Goal: Use online tool/utility: Utilize a website feature to perform a specific function

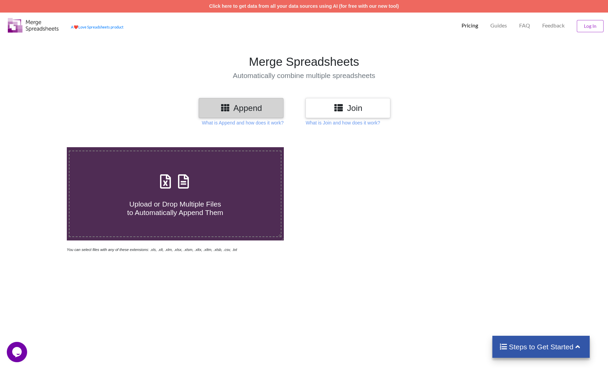
click at [158, 198] on h4 "Upload or Drop Multiple Files to Automatically Append Them" at bounding box center [175, 204] width 211 height 26
click at [43, 147] on input "Upload or Drop Multiple Files to Automatically Append Them" at bounding box center [43, 147] width 0 height 0
type input "C:\fakepath\Leads Kampagne Asia.Table .xlsx"
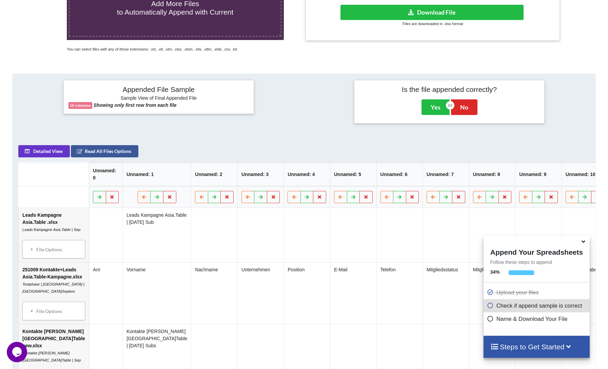
scroll to position [182, 0]
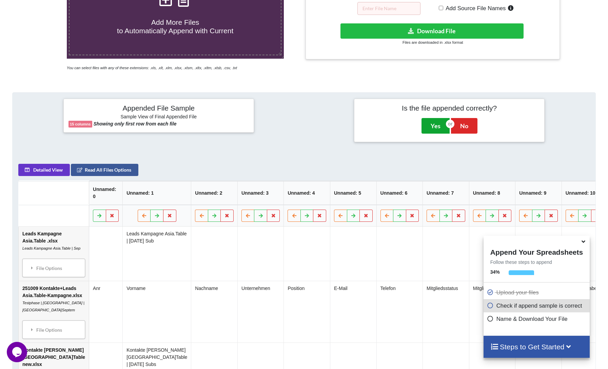
click at [429, 128] on button "Yes" at bounding box center [436, 126] width 28 height 16
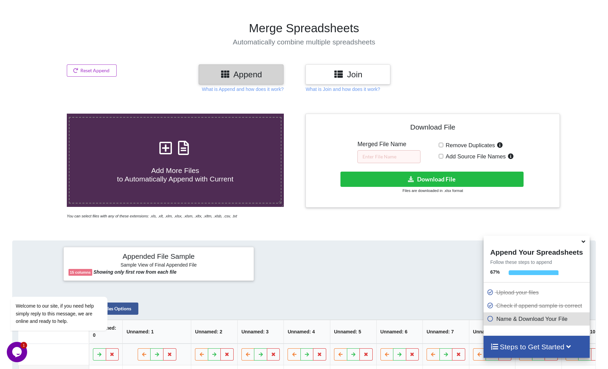
scroll to position [36, 0]
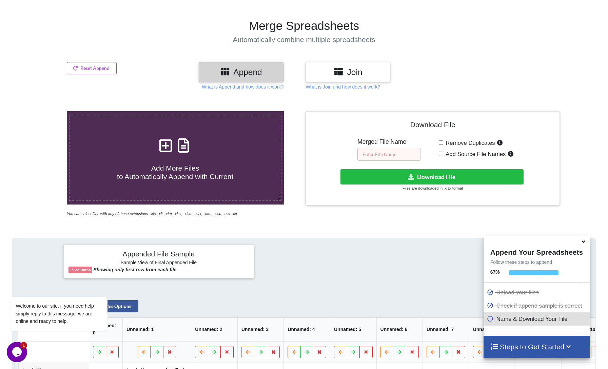
click at [395, 159] on input "text" at bounding box center [388, 154] width 63 height 13
type input "N"
type input "Merged leads and contacts"
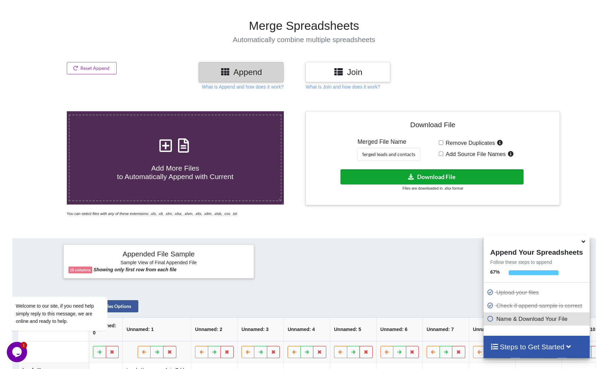
click at [422, 174] on button "Download File" at bounding box center [431, 176] width 183 height 15
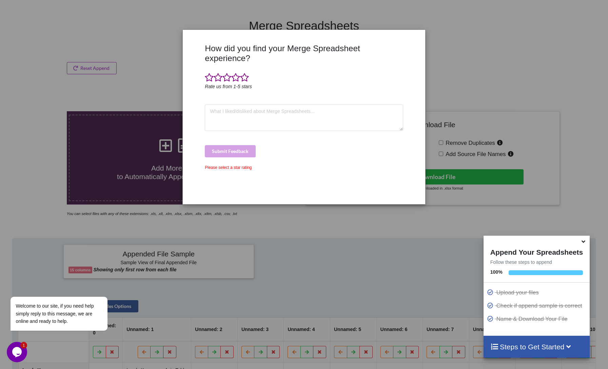
click at [253, 11] on div "How did you find your Merge Spreadsheet experience? Rate us from 1-5 stars Subm…" at bounding box center [304, 184] width 608 height 369
click at [246, 73] on span at bounding box center [244, 77] width 9 height 9
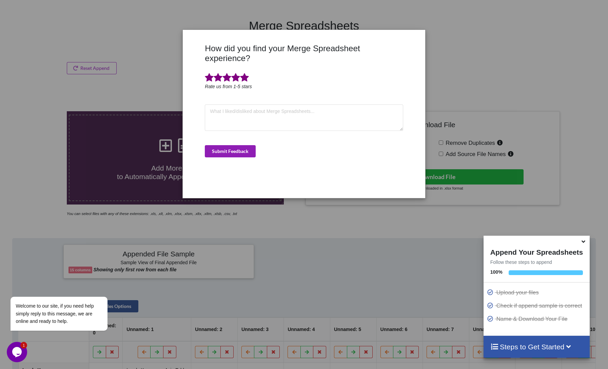
click at [226, 145] on button "Submit Feedback" at bounding box center [230, 151] width 51 height 12
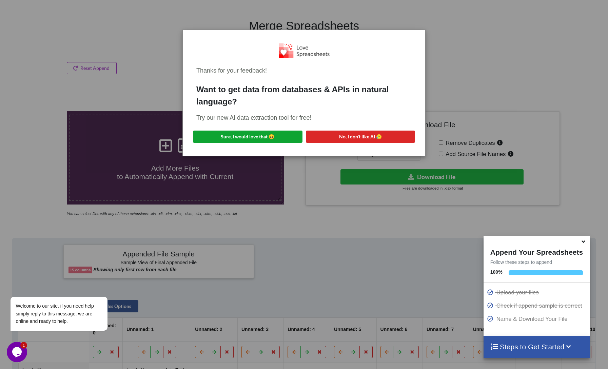
click at [231, 141] on button "Sure, I would love that 😀" at bounding box center [248, 137] width 110 height 12
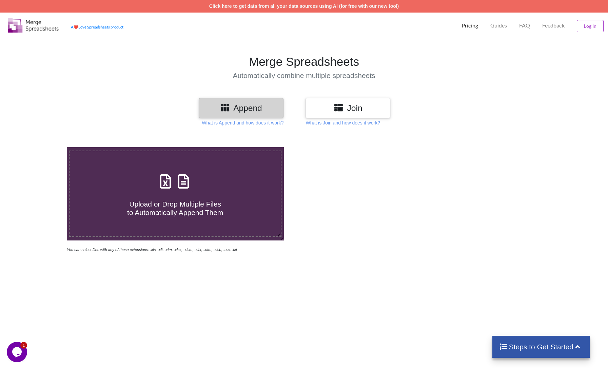
click at [192, 210] on span "Upload or Drop Multiple Files to Automatically Append Them" at bounding box center [175, 208] width 96 height 16
click at [43, 147] on input "Upload or Drop Multiple Files to Automatically Append Them" at bounding box center [43, 147] width 0 height 0
type input "C:\fakepath\251009 Kontakte+Leads Asia.Table-Kampagne.xlsx"
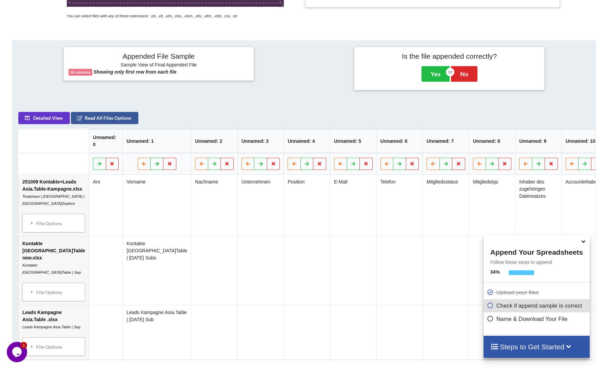
scroll to position [222, 0]
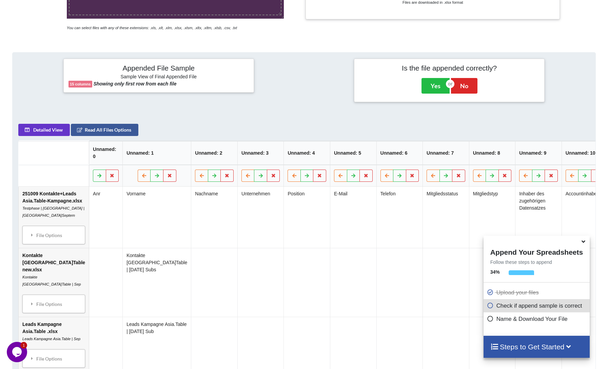
click at [81, 85] on b "15 columns" at bounding box center [80, 84] width 21 height 4
click at [140, 74] on h6 "Sample View of Final Appended File" at bounding box center [158, 77] width 180 height 7
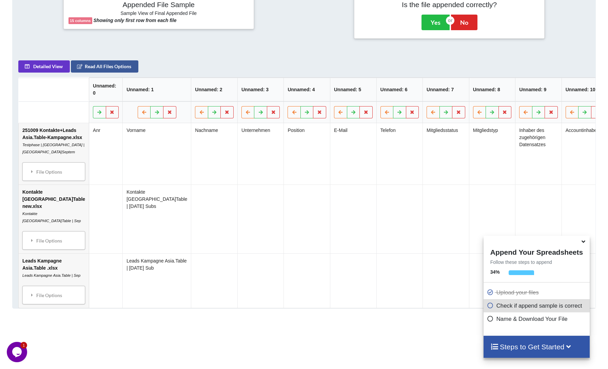
scroll to position [346, 0]
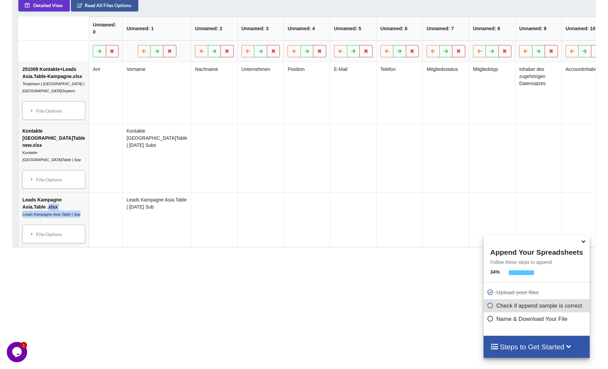
drag, startPoint x: 50, startPoint y: 257, endPoint x: 50, endPoint y: 247, distance: 10.5
click at [50, 247] on td "Leads Kampagne Asia.Table .xlsx Leads Kampagne Asia.Table | Sep File Options Im…" at bounding box center [54, 219] width 70 height 55
click at [41, 241] on div "File Options" at bounding box center [53, 234] width 59 height 14
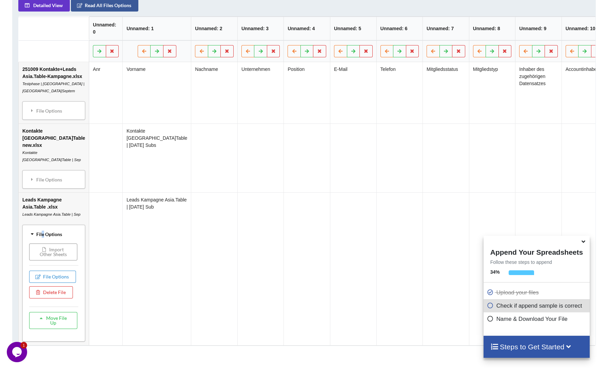
click at [41, 260] on button "Import Other Sheets" at bounding box center [53, 251] width 48 height 17
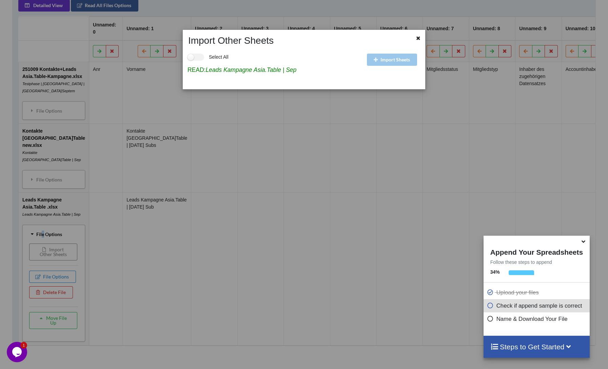
click at [41, 282] on div "Import Other Sheets Select All READ: Leads Kampagne Asia.Table | Sep Import She…" at bounding box center [304, 184] width 608 height 369
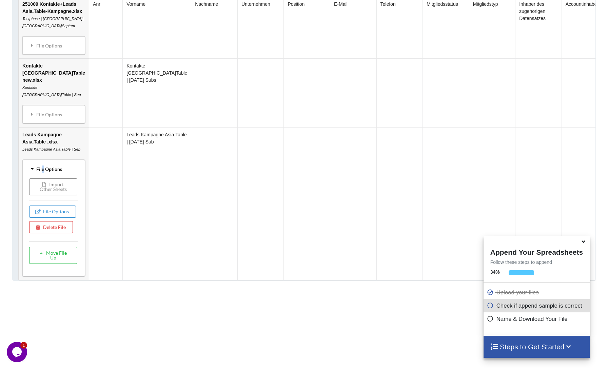
scroll to position [412, 0]
click at [45, 263] on button "Move File Up" at bounding box center [53, 254] width 48 height 17
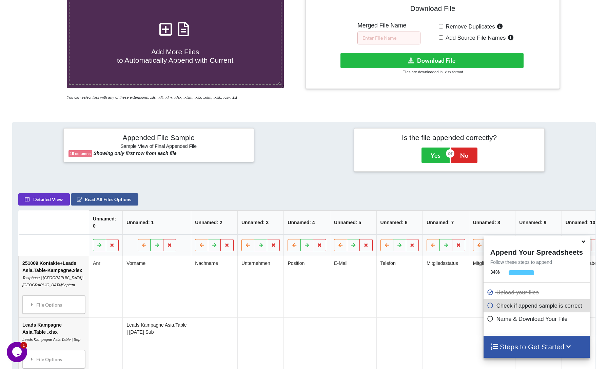
scroll to position [149, 0]
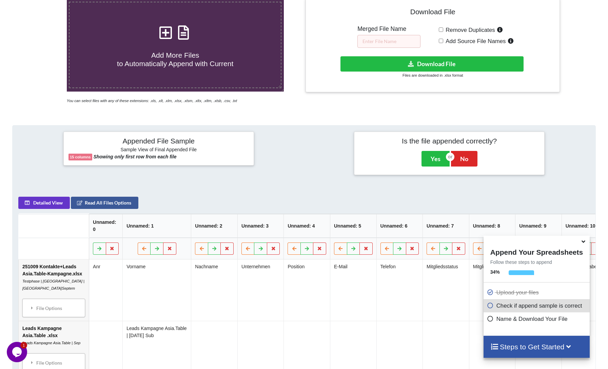
click at [582, 241] on icon at bounding box center [583, 240] width 7 height 6
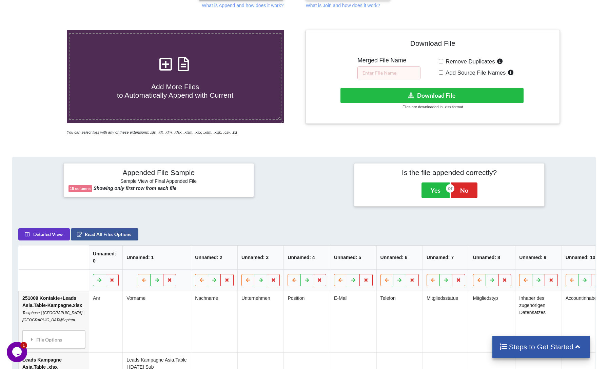
scroll to position [90, 0]
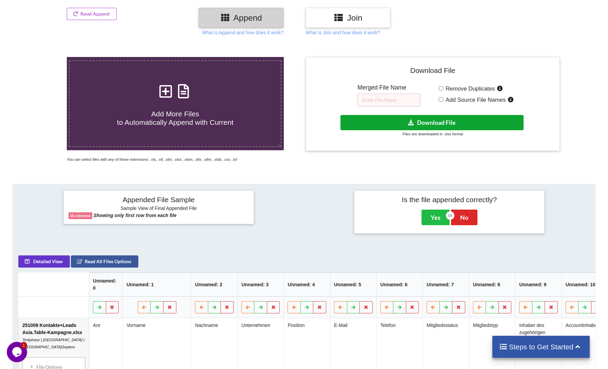
click at [445, 124] on button "Download File" at bounding box center [431, 122] width 183 height 15
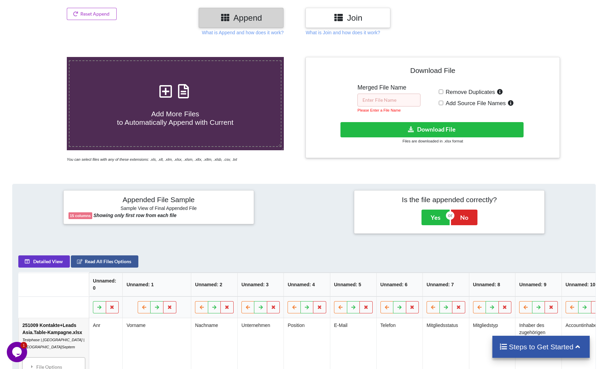
click at [386, 101] on input "text" at bounding box center [388, 100] width 63 height 13
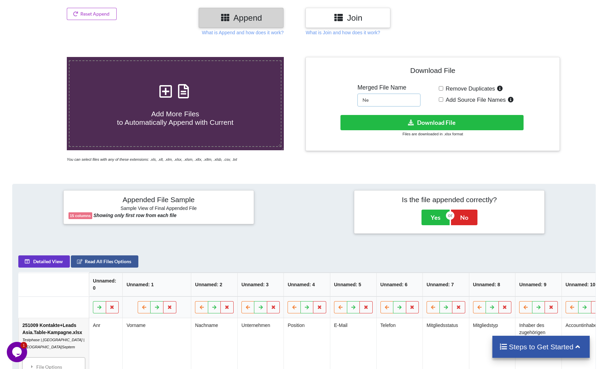
type input "N"
type input "M"
type input "All leads and contacts"
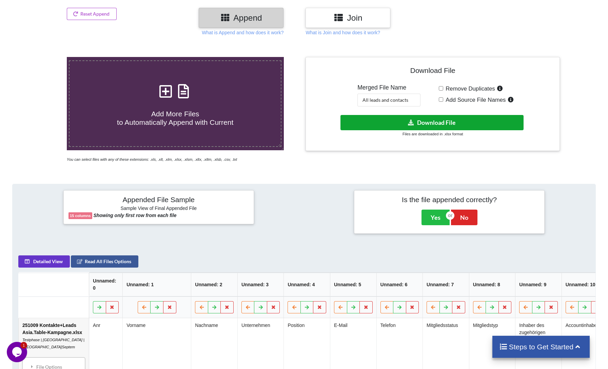
click at [418, 121] on button "Download File" at bounding box center [431, 122] width 183 height 15
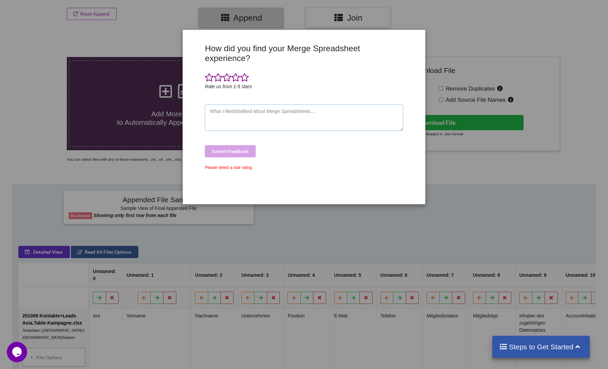
click at [241, 110] on textarea at bounding box center [304, 117] width 198 height 26
click at [210, 73] on span at bounding box center [209, 77] width 9 height 9
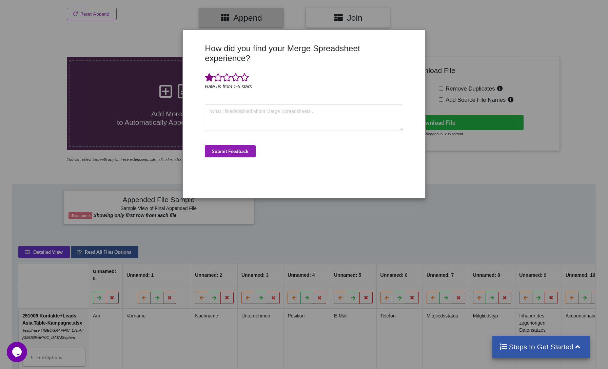
click at [220, 145] on button "Submit Feedback" at bounding box center [230, 151] width 51 height 12
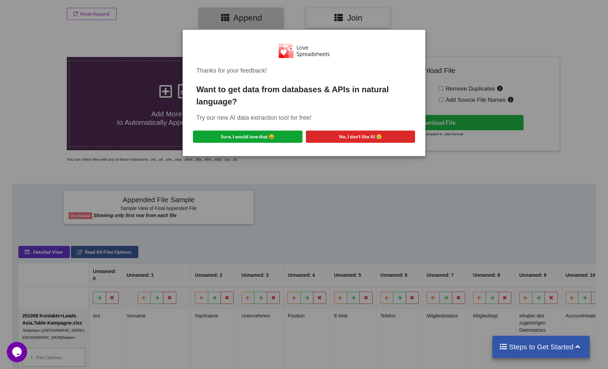
click at [268, 137] on button "Sure, I would love that 😀" at bounding box center [248, 137] width 110 height 12
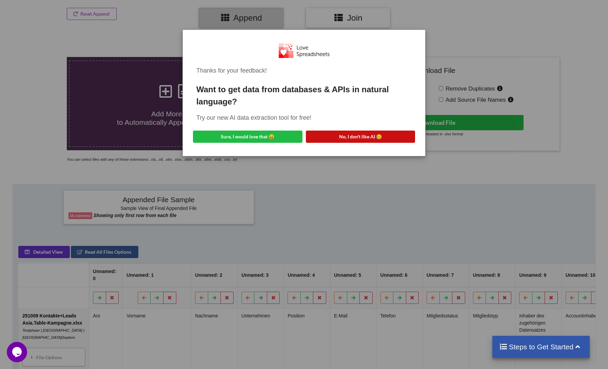
click at [382, 137] on button "No, I don't like AI 😥" at bounding box center [361, 137] width 110 height 12
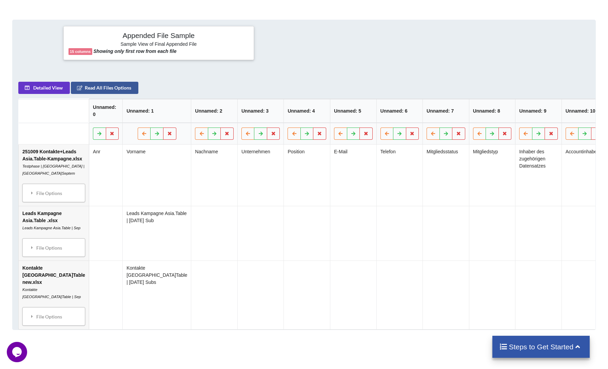
scroll to position [222, 0]
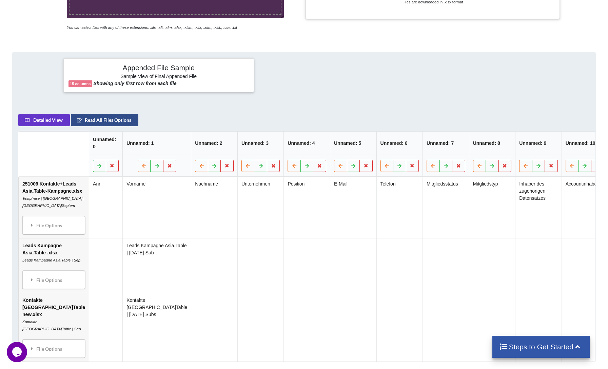
click at [130, 126] on button "Read All Files Options" at bounding box center [104, 120] width 67 height 12
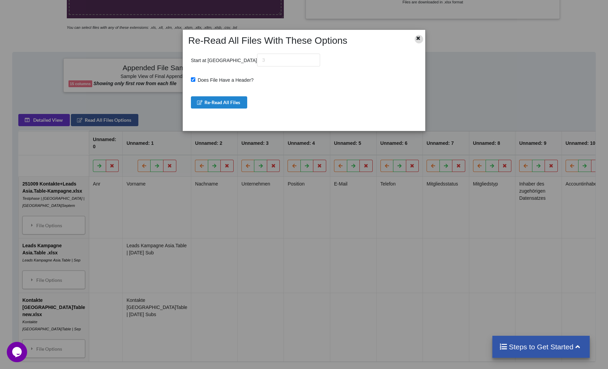
click at [417, 37] on icon at bounding box center [419, 37] width 6 height 5
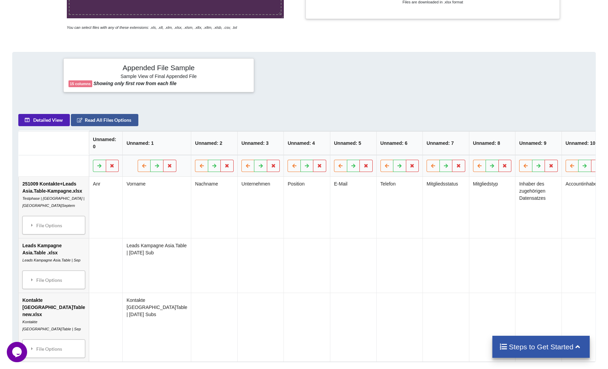
click at [41, 126] on button "Detailed View" at bounding box center [44, 120] width 52 height 12
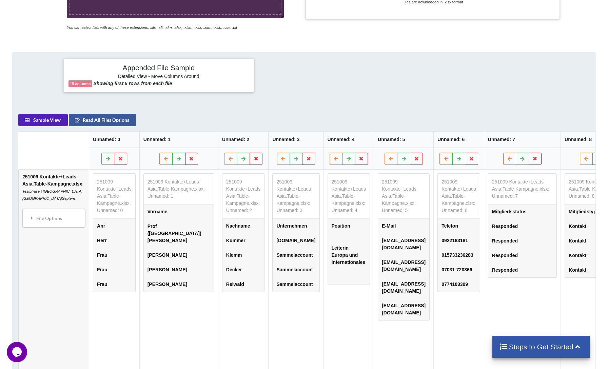
click at [44, 126] on button "Sample View" at bounding box center [43, 120] width 50 height 12
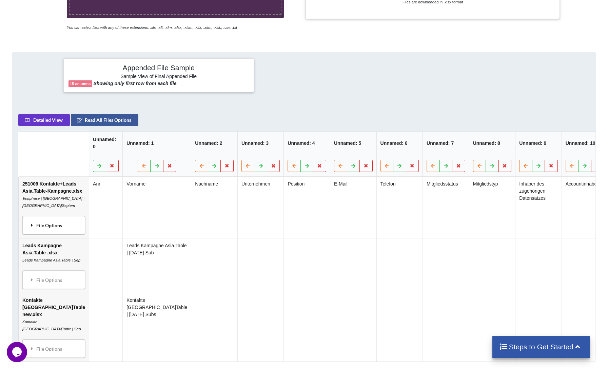
click at [45, 232] on div "File Options" at bounding box center [53, 225] width 59 height 14
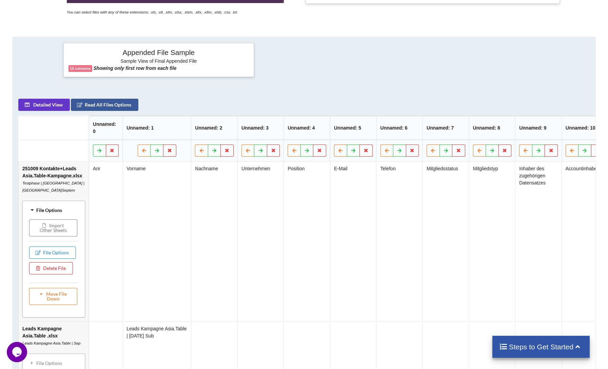
scroll to position [236, 0]
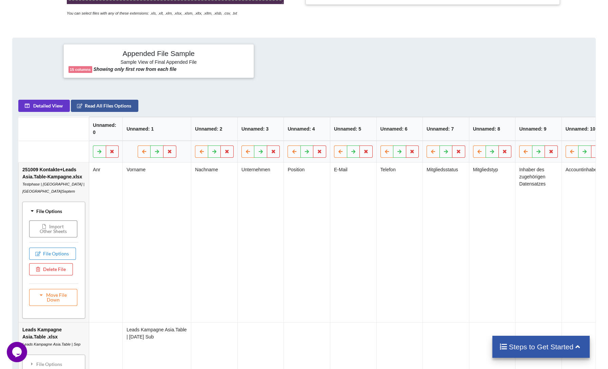
click at [47, 218] on div "File Options" at bounding box center [53, 211] width 59 height 14
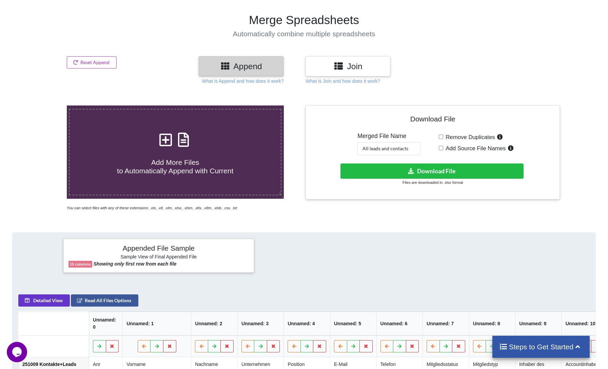
scroll to position [38, 0]
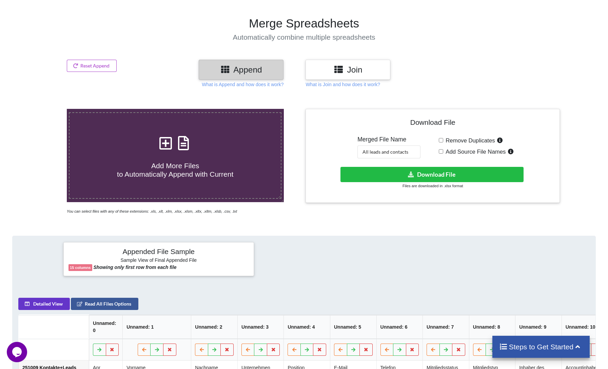
click at [361, 76] on div "Join" at bounding box center [348, 70] width 85 height 20
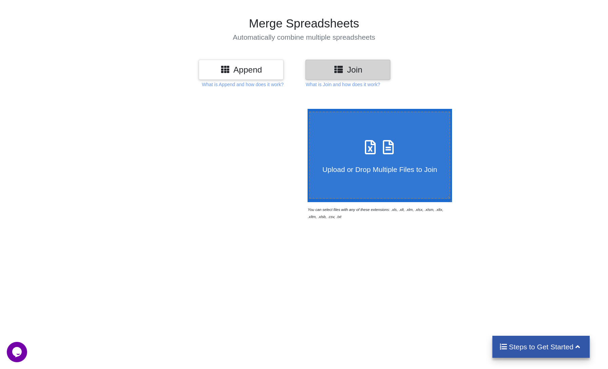
click at [275, 72] on h3 "Append" at bounding box center [241, 70] width 75 height 10
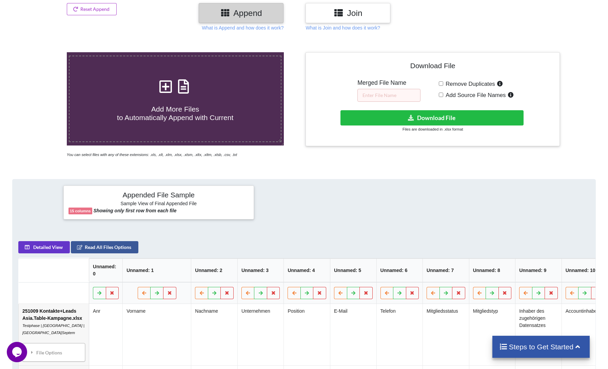
scroll to position [78, 0]
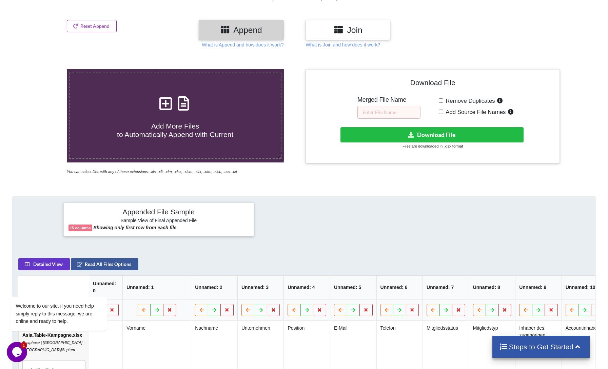
click at [93, 28] on button "Reset Append" at bounding box center [92, 26] width 50 height 12
click at [79, 63] on button "Reset Append" at bounding box center [73, 63] width 43 height 12
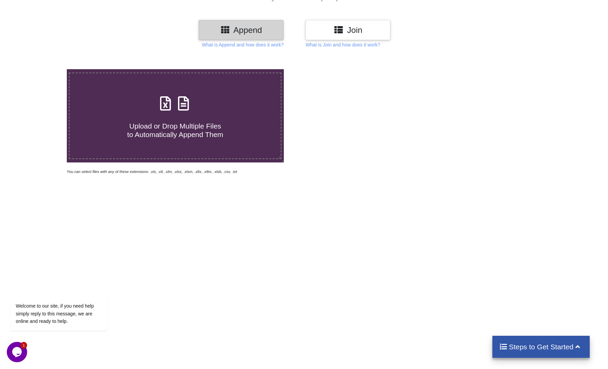
click at [182, 135] on span "Upload or Drop Multiple Files to Automatically Append Them" at bounding box center [175, 130] width 96 height 16
click at [43, 69] on input "Upload or Drop Multiple Files to Automatically Append Them" at bounding box center [43, 69] width 0 height 0
